Goal: Navigation & Orientation: Find specific page/section

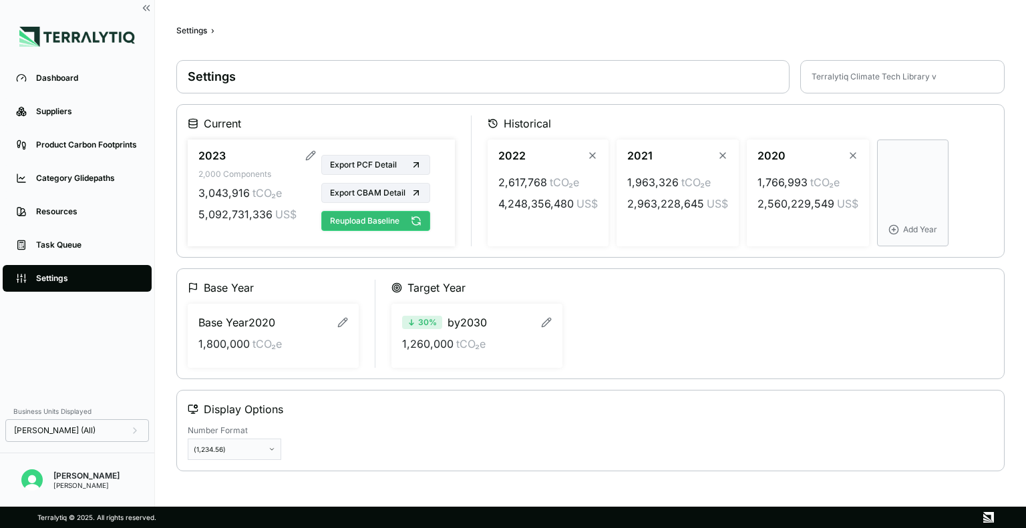
click at [419, 221] on icon at bounding box center [416, 221] width 11 height 11
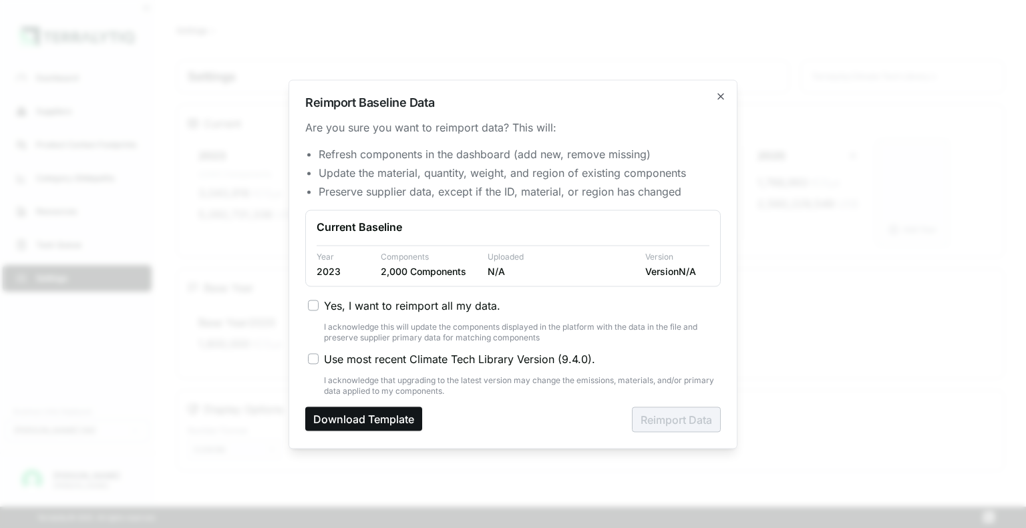
click at [363, 419] on button "Download Template" at bounding box center [363, 419] width 117 height 24
click at [720, 98] on icon "button" at bounding box center [720, 96] width 11 height 11
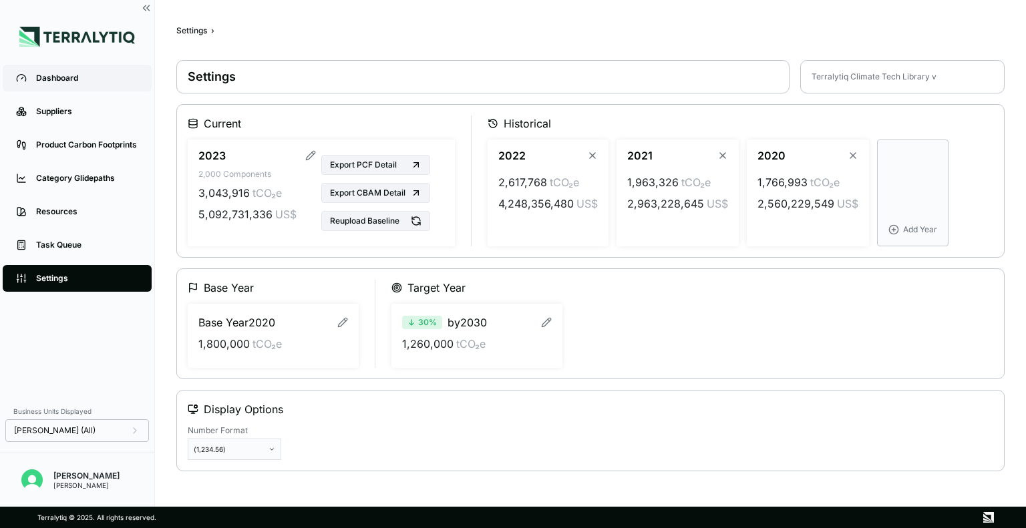
click at [60, 81] on div "Dashboard" at bounding box center [87, 78] width 102 height 11
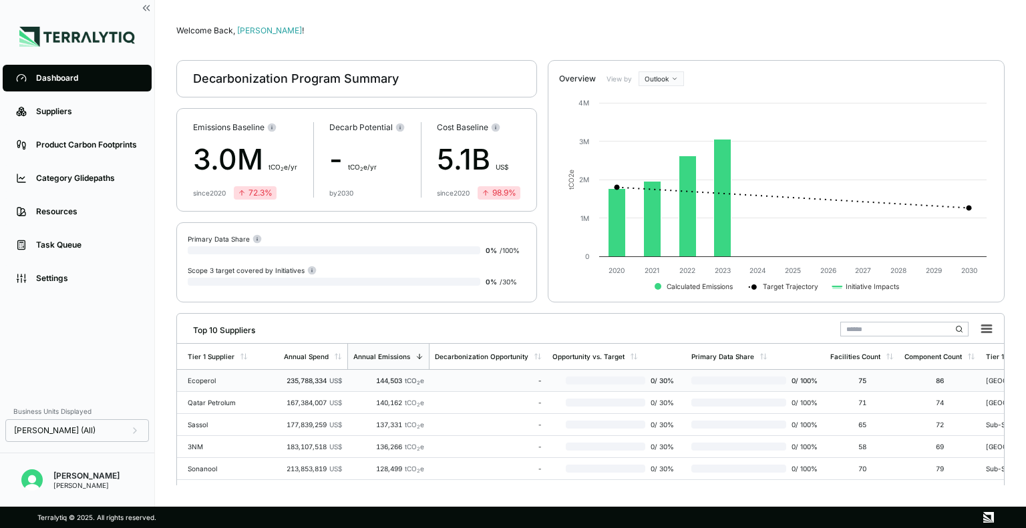
click at [214, 375] on td "Ecoperol" at bounding box center [227, 381] width 101 height 22
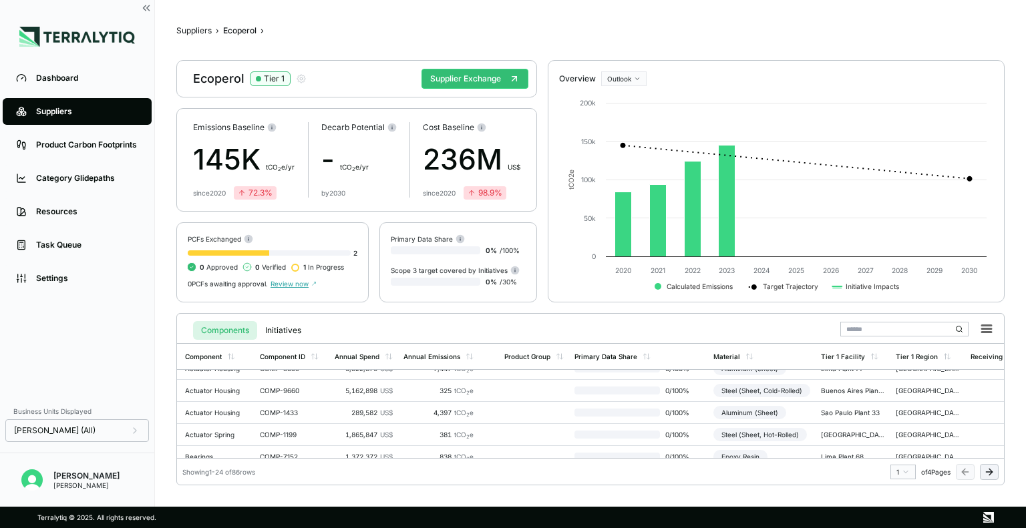
scroll to position [0, 3]
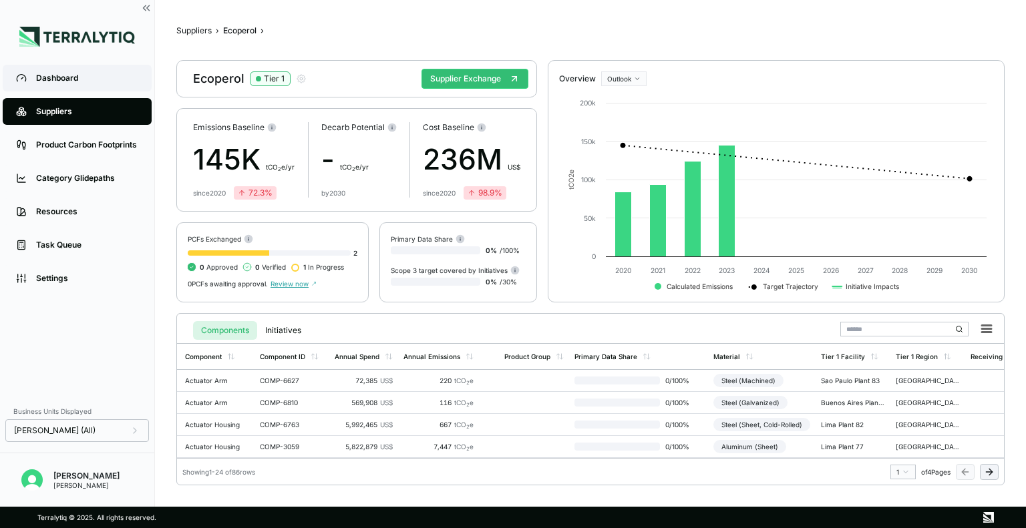
click at [75, 67] on li "Dashboard" at bounding box center [77, 77] width 154 height 33
click at [75, 67] on link "Dashboard" at bounding box center [77, 78] width 149 height 27
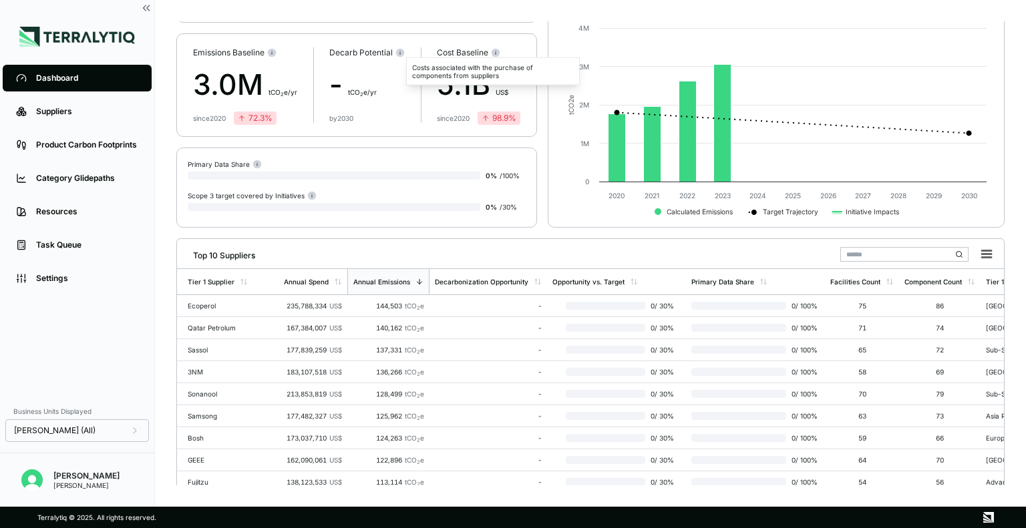
scroll to position [77, 0]
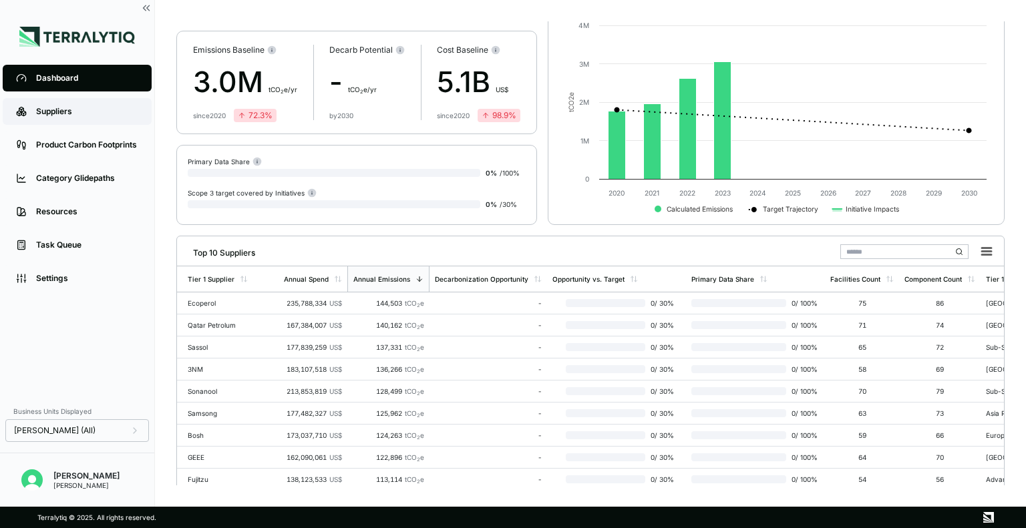
click at [69, 113] on div "Suppliers" at bounding box center [87, 111] width 102 height 11
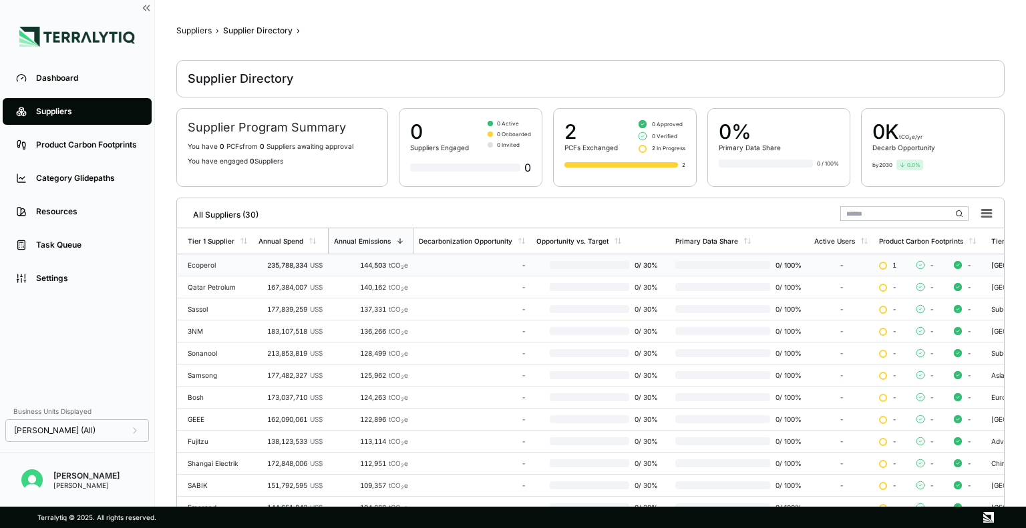
click at [208, 256] on td "Ecoperol" at bounding box center [215, 265] width 76 height 22
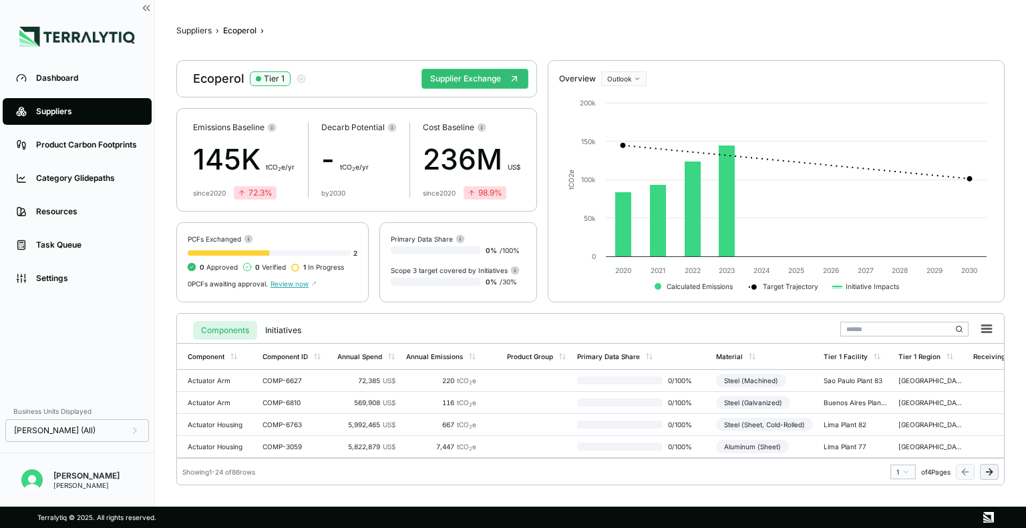
click at [208, 82] on div "Ecoperol Tier 1" at bounding box center [250, 79] width 114 height 16
click at [296, 77] on icon "button" at bounding box center [301, 78] width 11 height 11
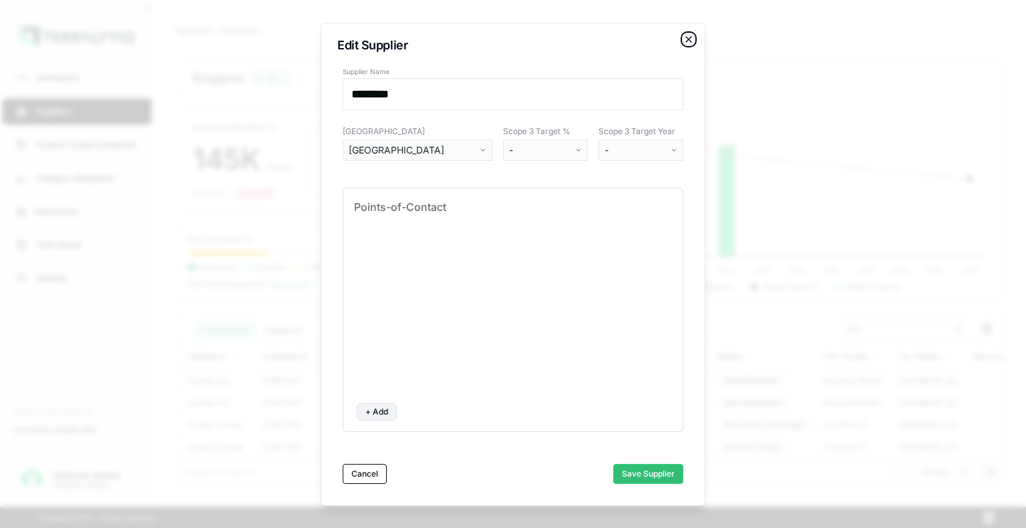
click at [688, 39] on icon "button" at bounding box center [688, 39] width 5 height 5
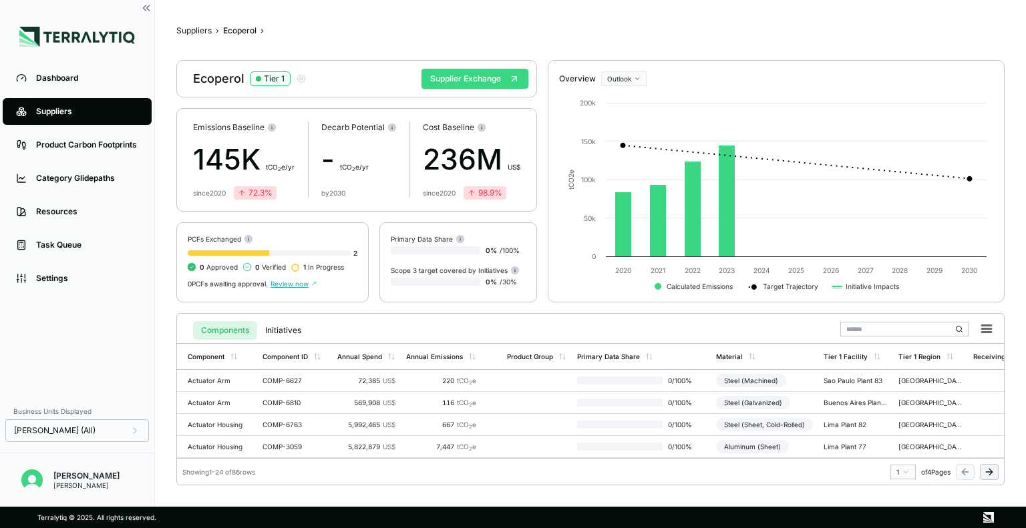
click at [487, 81] on button "Supplier Exchange" at bounding box center [474, 79] width 107 height 20
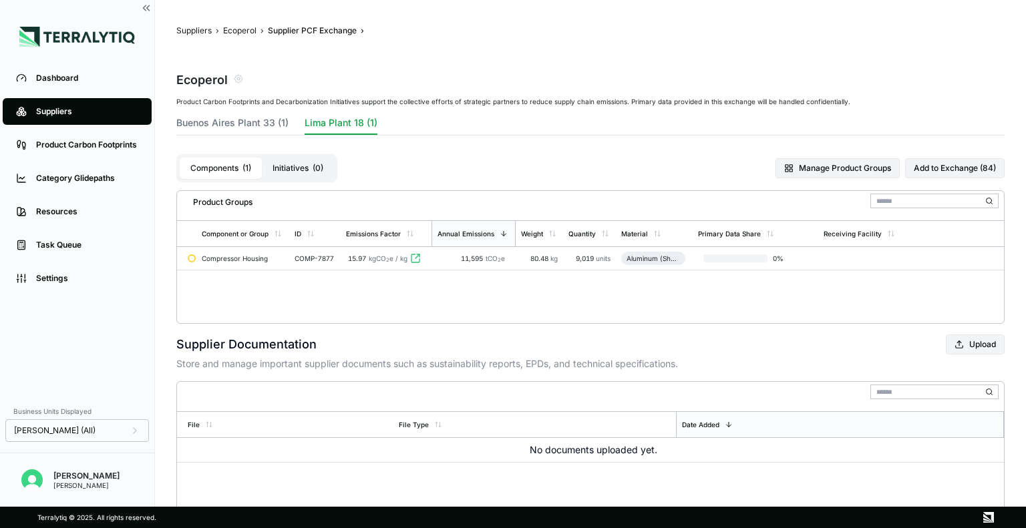
scroll to position [39, 0]
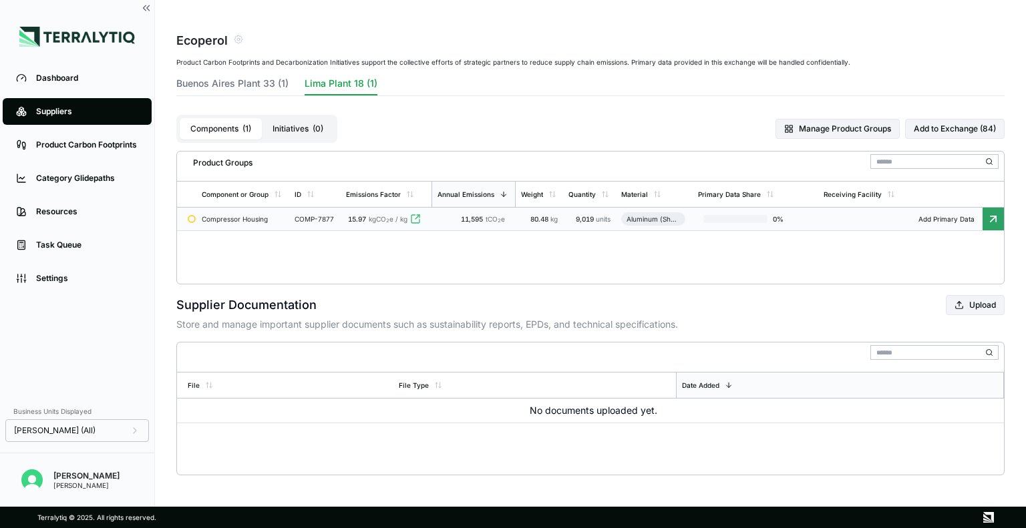
click at [238, 218] on div "Compressor Housing" at bounding box center [243, 219] width 82 height 8
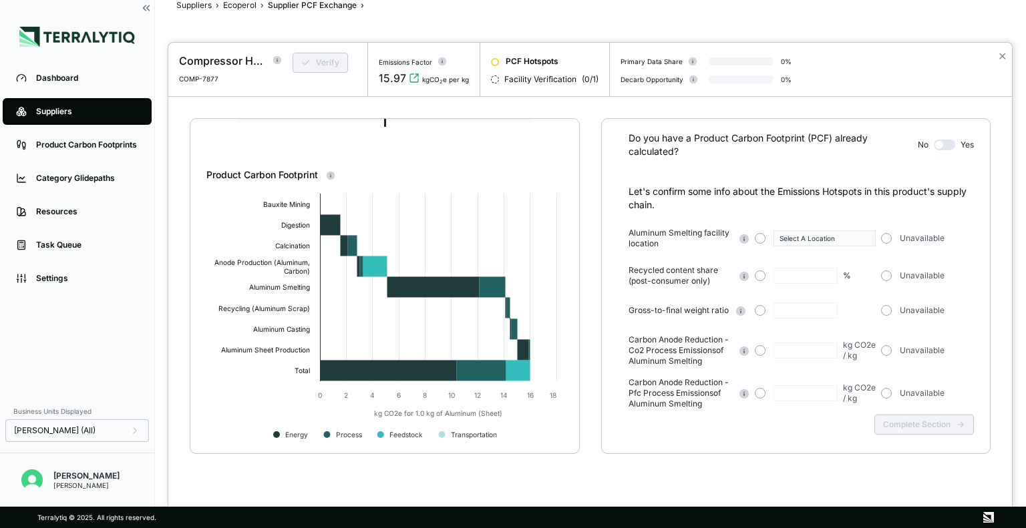
scroll to position [40, 0]
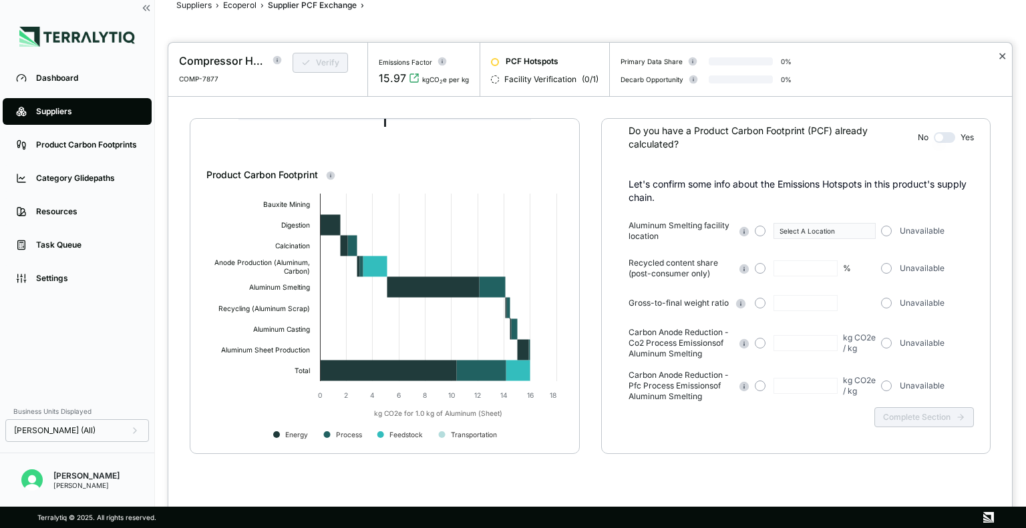
click at [1002, 55] on button "✕" at bounding box center [1002, 56] width 9 height 16
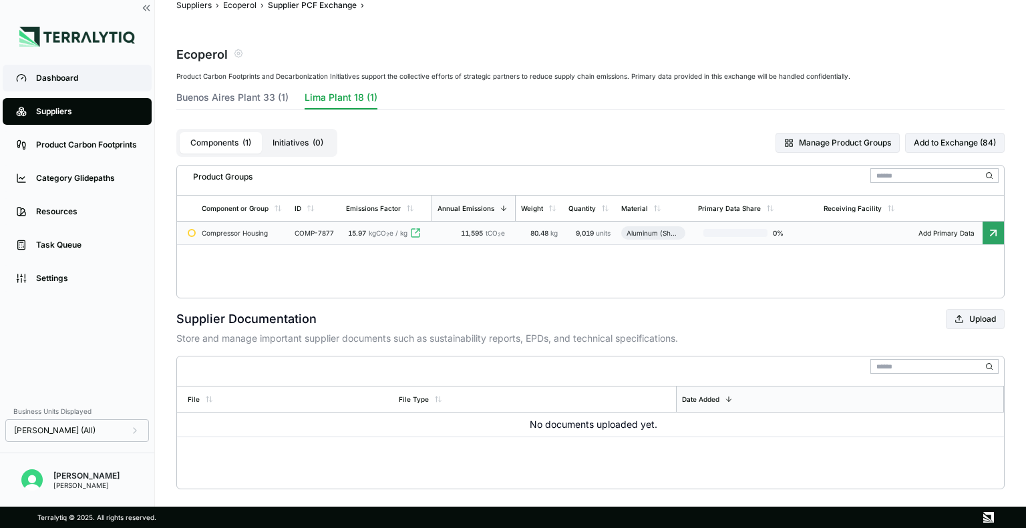
click at [101, 79] on div "Dashboard" at bounding box center [87, 78] width 102 height 11
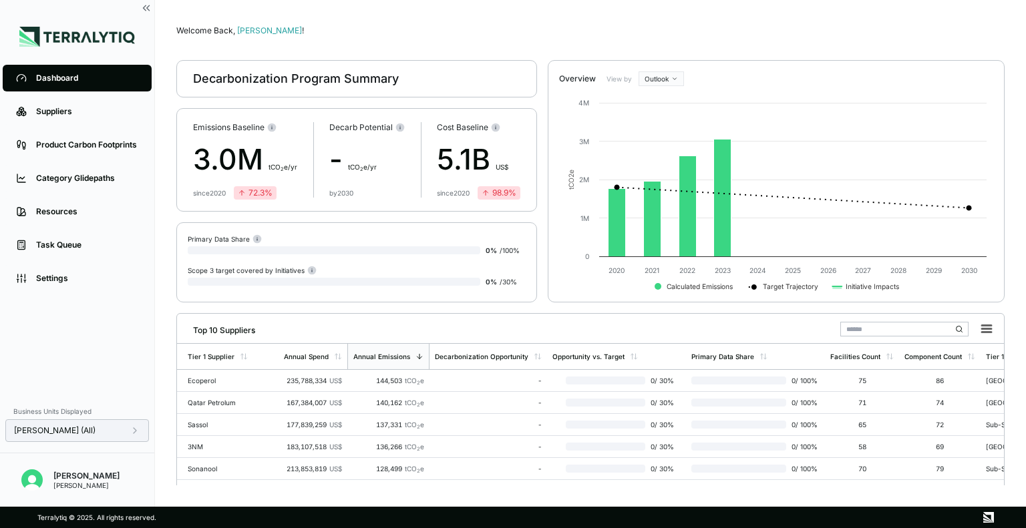
click at [137, 438] on div "[PERSON_NAME] (All)" at bounding box center [77, 430] width 144 height 23
click at [132, 429] on icon at bounding box center [135, 430] width 11 height 11
click at [112, 323] on div "Dashboard Suppliers Product Carbon Footprints Category Glidepaths Resources Tas…" at bounding box center [77, 229] width 154 height 337
click at [81, 278] on div "Settings" at bounding box center [87, 278] width 102 height 11
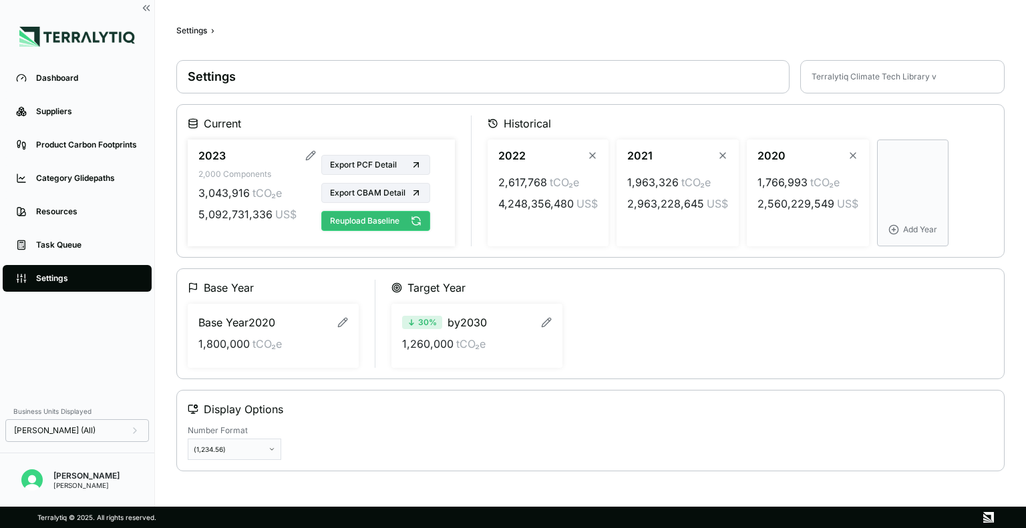
click at [417, 222] on icon at bounding box center [416, 221] width 11 height 11
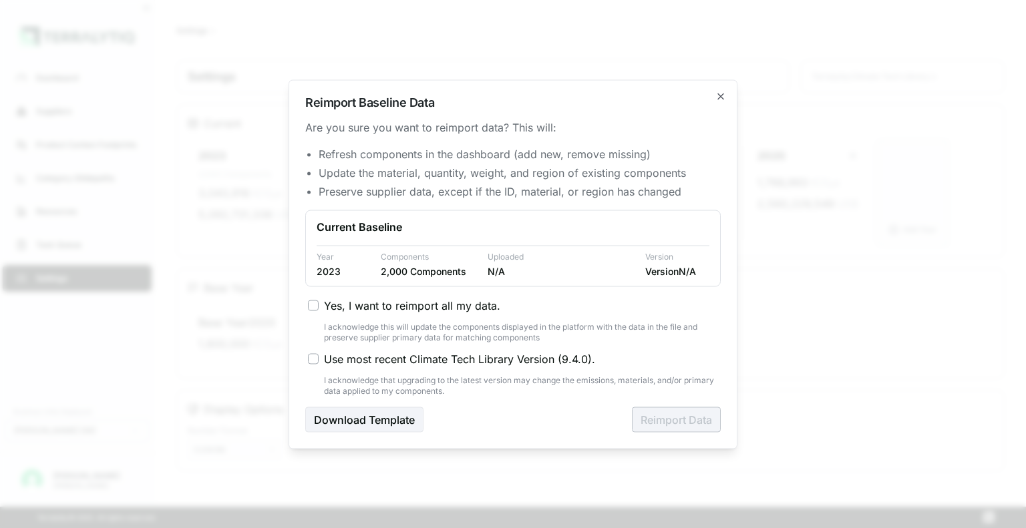
click at [308, 310] on label "Yes, I want to reimport all my data." at bounding box center [514, 305] width 413 height 16
click at [308, 310] on button "Yes, I want to reimport all my data." at bounding box center [313, 305] width 11 height 11
click at [318, 352] on label "Use most recent Climate Tech Library Version ( 9.4.0 )." at bounding box center [514, 359] width 413 height 16
click at [318, 353] on button "Use most recent Climate Tech Library Version ( 9.4.0 )." at bounding box center [313, 358] width 11 height 11
click at [318, 352] on label "Use most recent Climate Tech Library Version ( 9.4.0 )." at bounding box center [514, 359] width 413 height 16
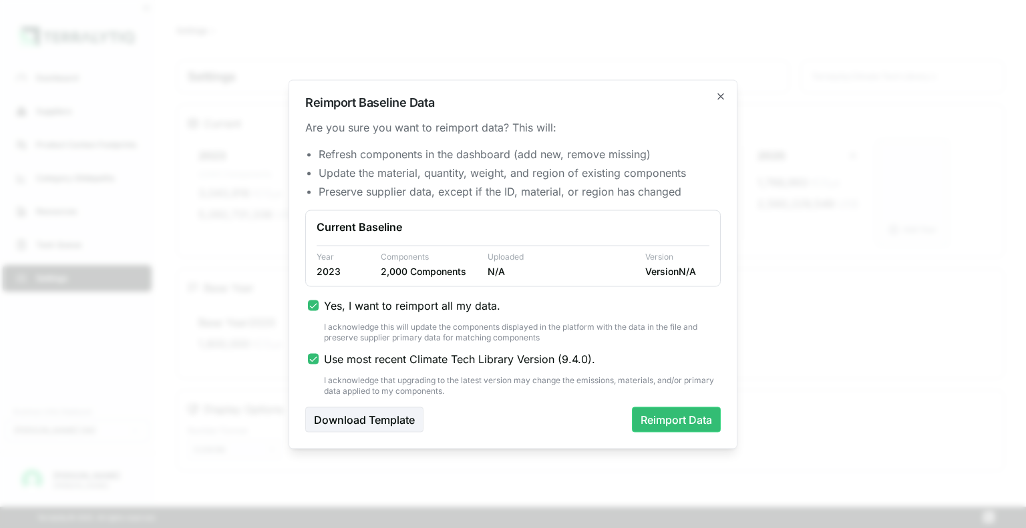
click at [318, 353] on button "Use most recent Climate Tech Library Version ( 9.4.0 )." at bounding box center [313, 358] width 11 height 11
click at [722, 101] on icon "button" at bounding box center [720, 96] width 11 height 11
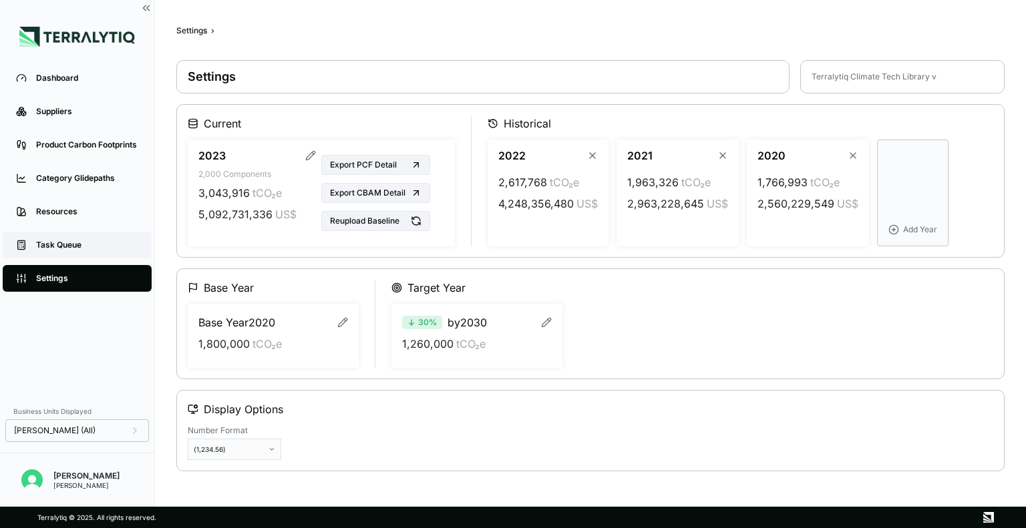
click at [65, 234] on link "Task Queue" at bounding box center [77, 245] width 149 height 27
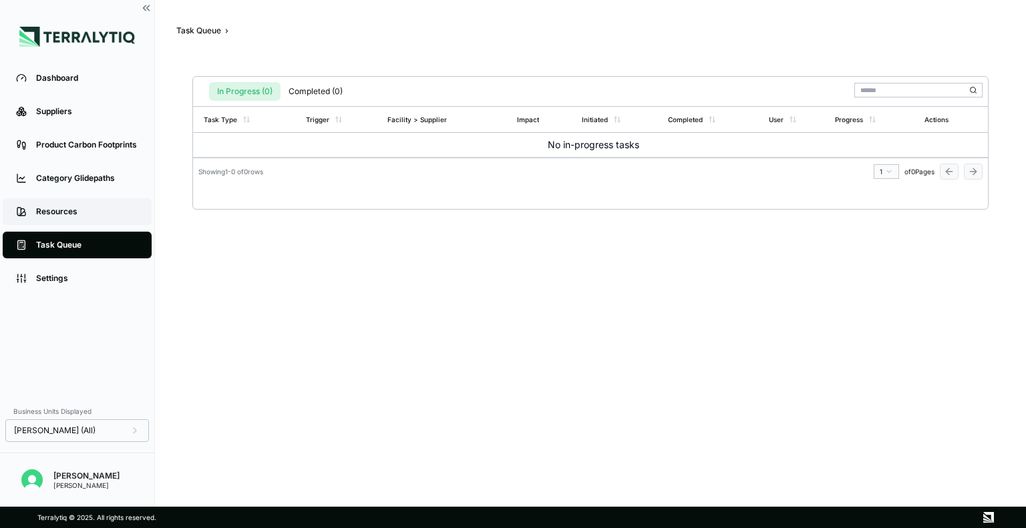
click at [59, 210] on div "Resources" at bounding box center [87, 211] width 102 height 11
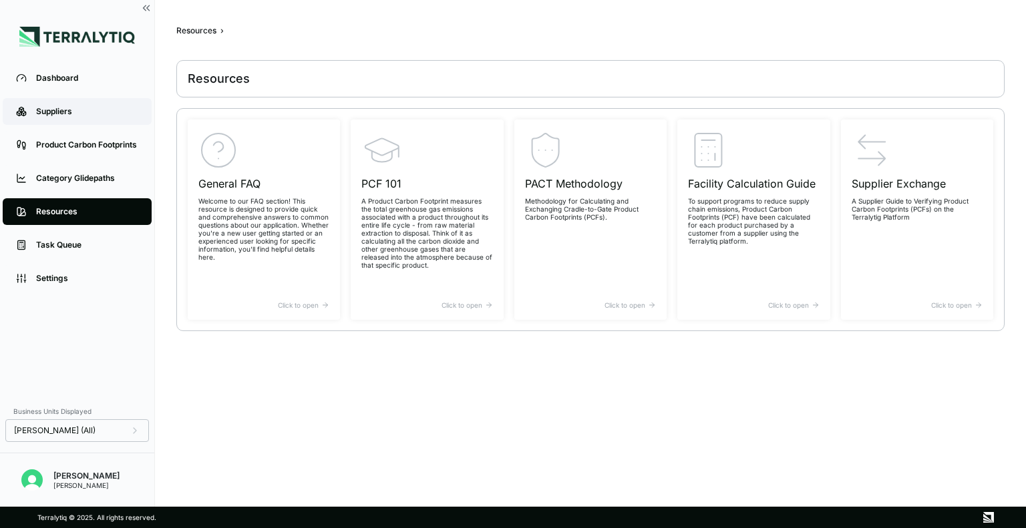
click at [31, 124] on link "Suppliers" at bounding box center [77, 111] width 149 height 27
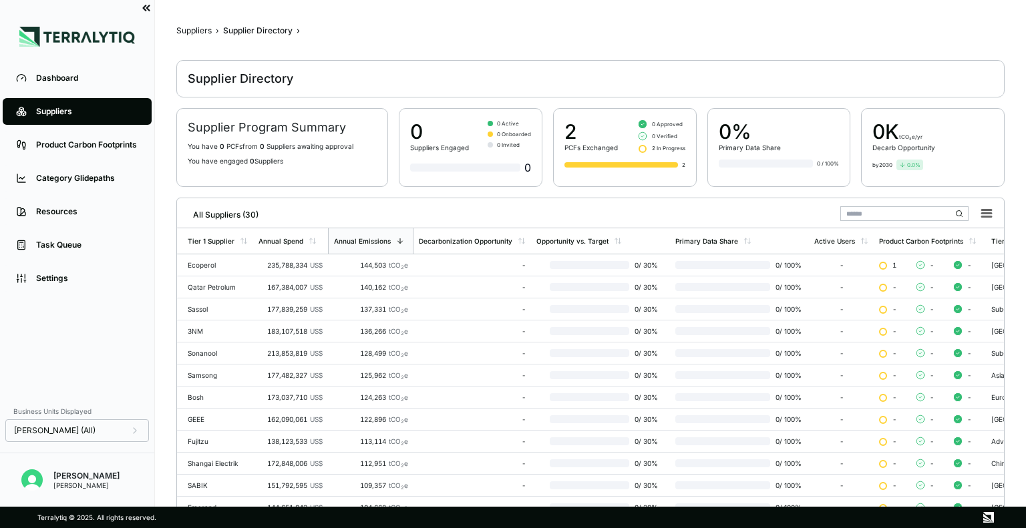
click at [147, 9] on icon at bounding box center [146, 8] width 12 height 12
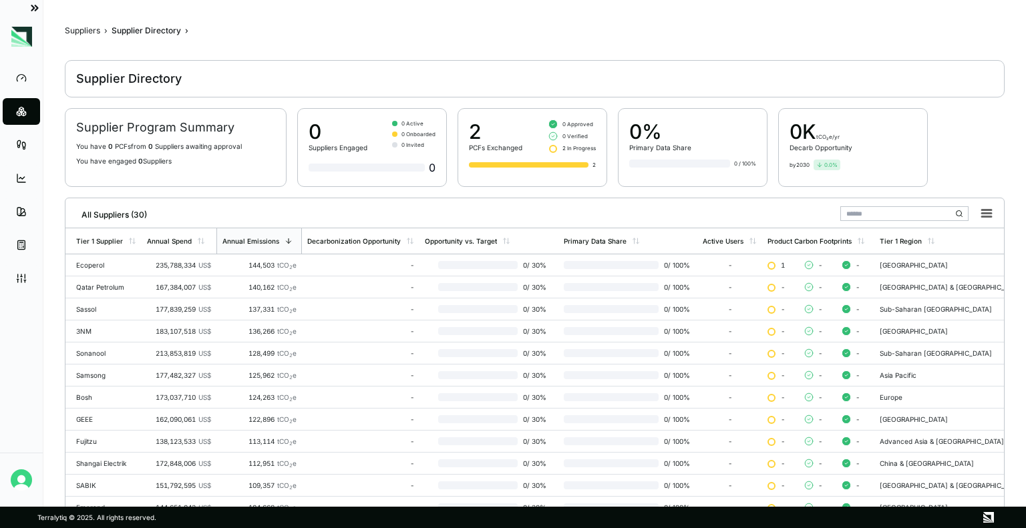
click at [35, 5] on icon at bounding box center [36, 7] width 3 height 5
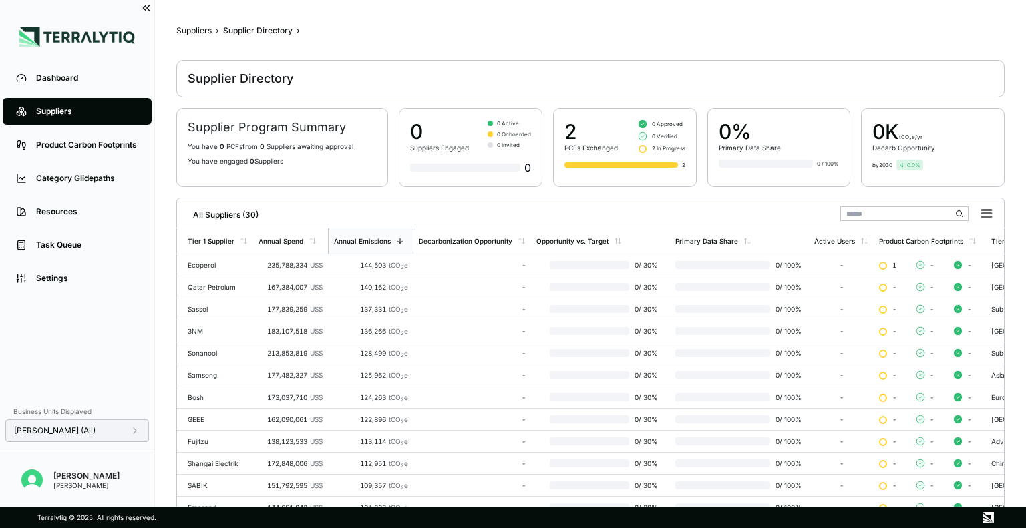
click at [123, 435] on div "[PERSON_NAME] (All)" at bounding box center [77, 430] width 126 height 11
click at [983, 515] on img at bounding box center [988, 517] width 11 height 11
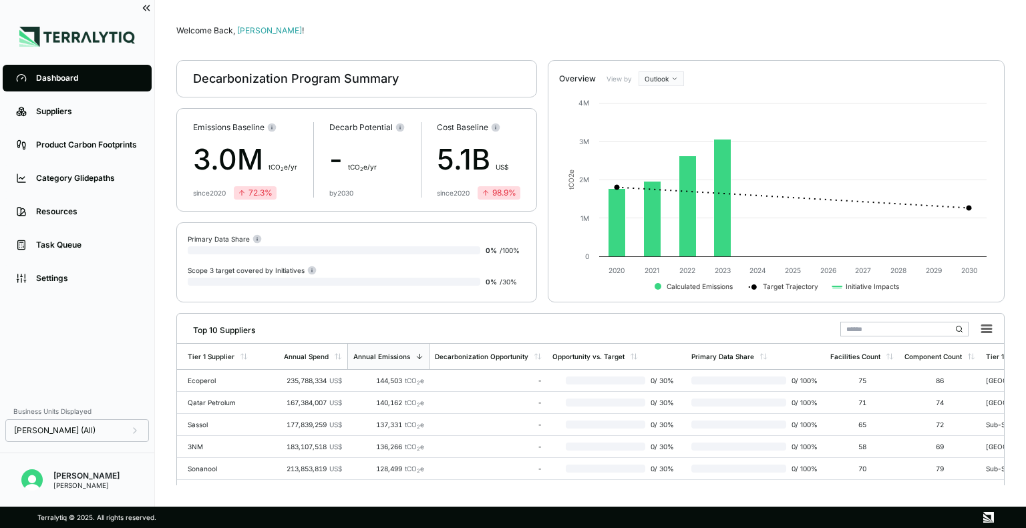
click at [983, 515] on img at bounding box center [988, 517] width 11 height 11
click at [53, 102] on link "Suppliers" at bounding box center [77, 111] width 149 height 27
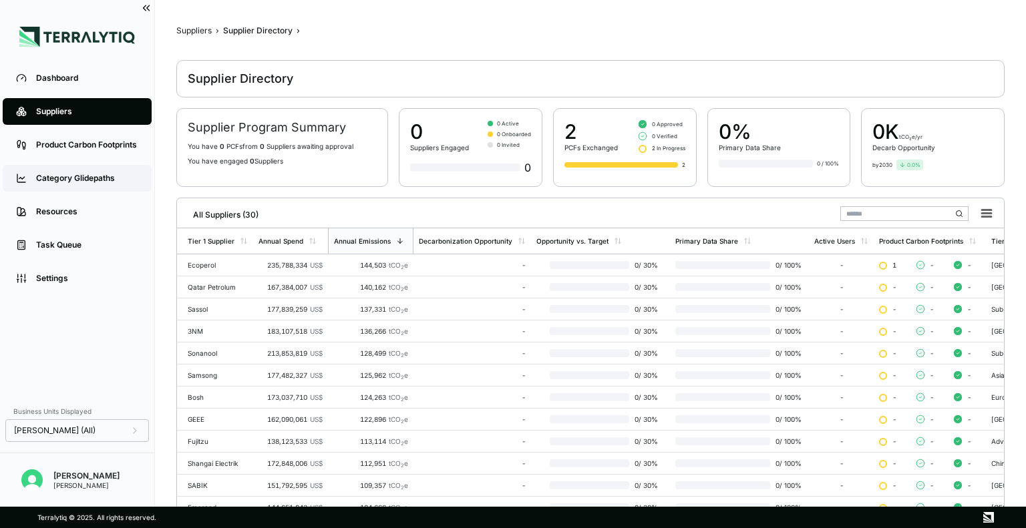
click at [84, 187] on link "Category Glidepaths" at bounding box center [77, 178] width 149 height 27
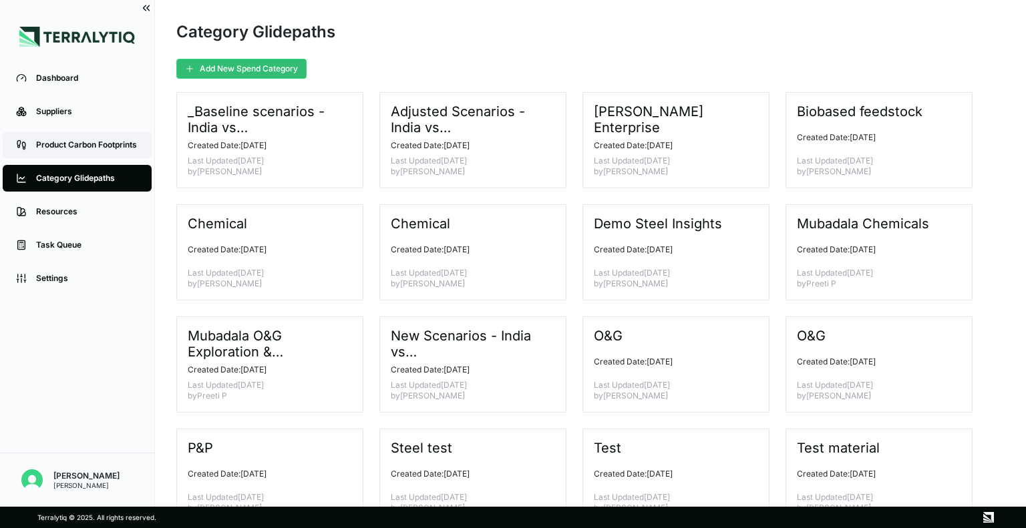
click at [77, 142] on div "Product Carbon Footprints" at bounding box center [87, 145] width 102 height 11
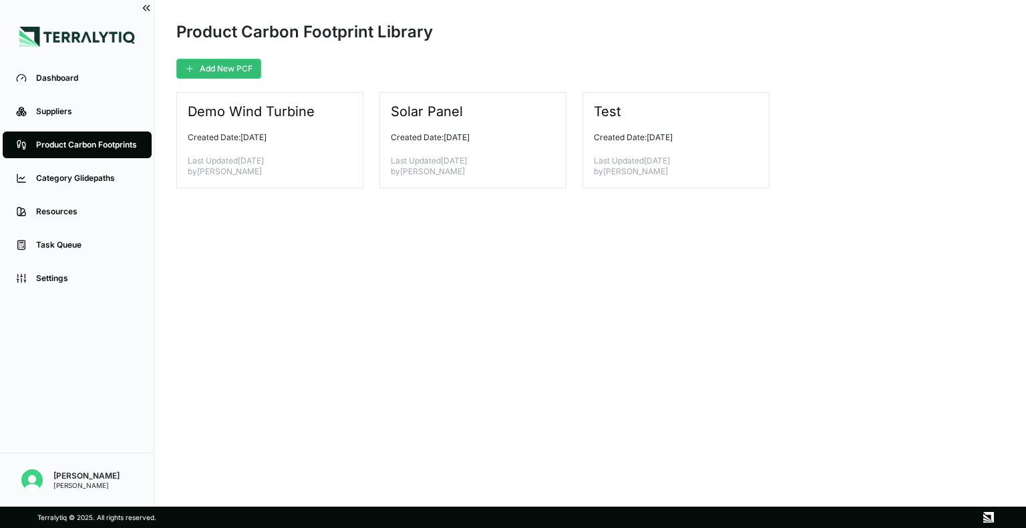
click at [89, 125] on link "Suppliers" at bounding box center [77, 111] width 149 height 27
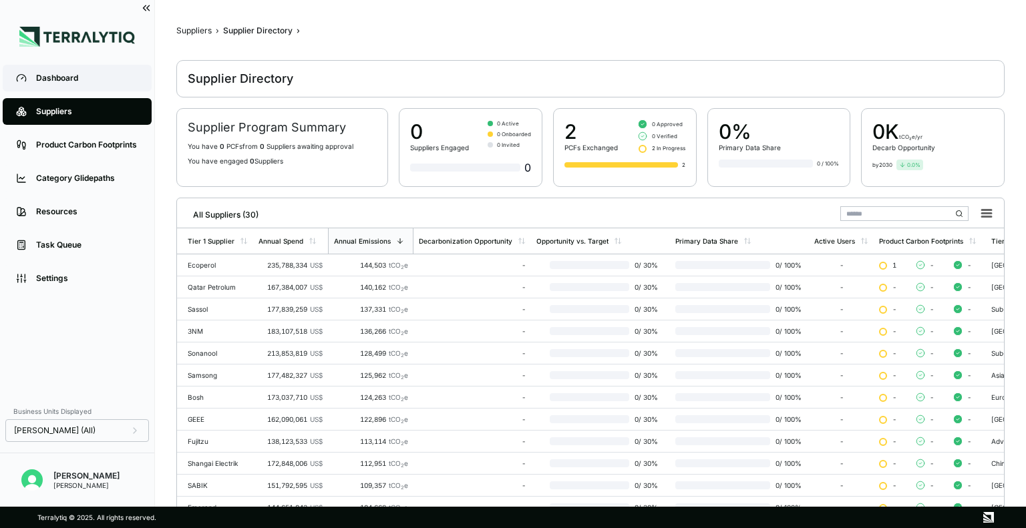
click at [88, 87] on link "Dashboard" at bounding box center [77, 78] width 149 height 27
